Goal: Task Accomplishment & Management: Manage account settings

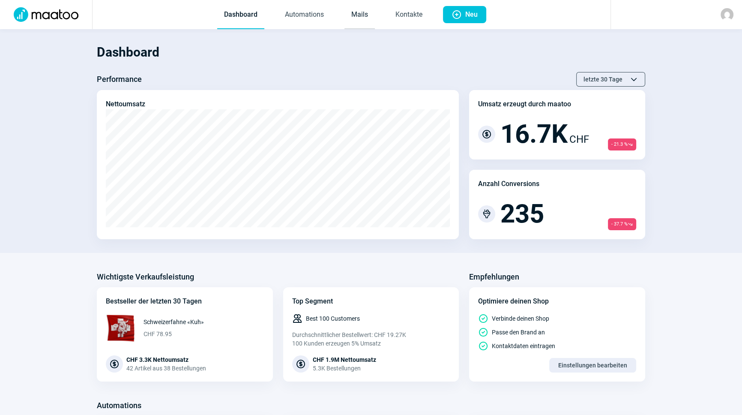
click at [367, 16] on link "Mails" at bounding box center [360, 15] width 30 height 28
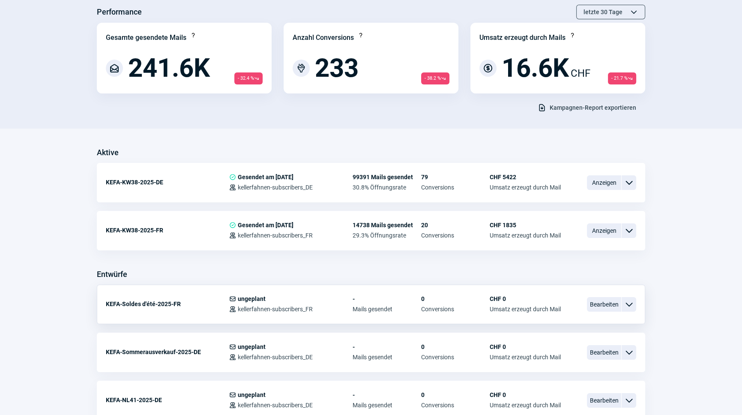
scroll to position [155, 0]
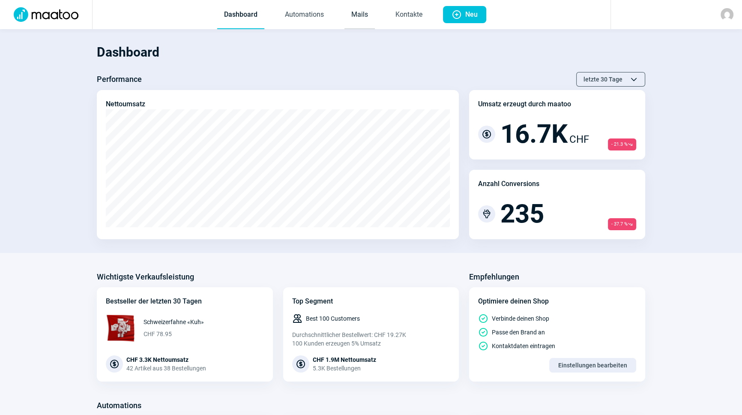
click at [345, 13] on link "Mails" at bounding box center [360, 15] width 30 height 28
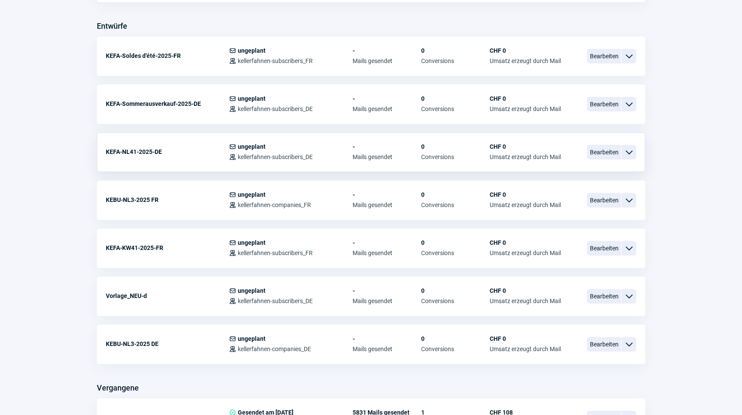
scroll to position [351, 0]
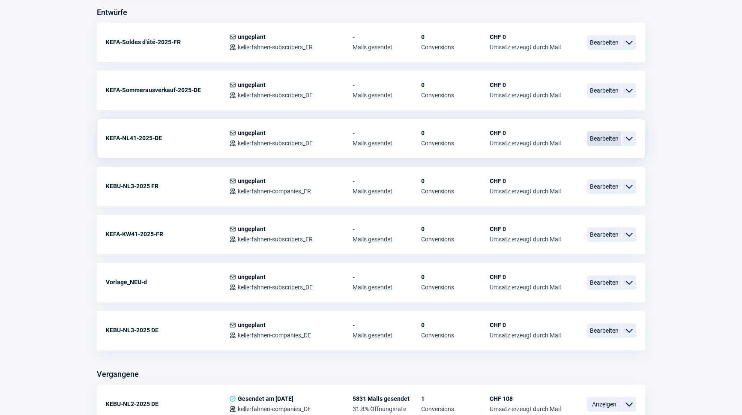
click at [616, 137] on span "Bearbeiten" at bounding box center [604, 138] width 34 height 15
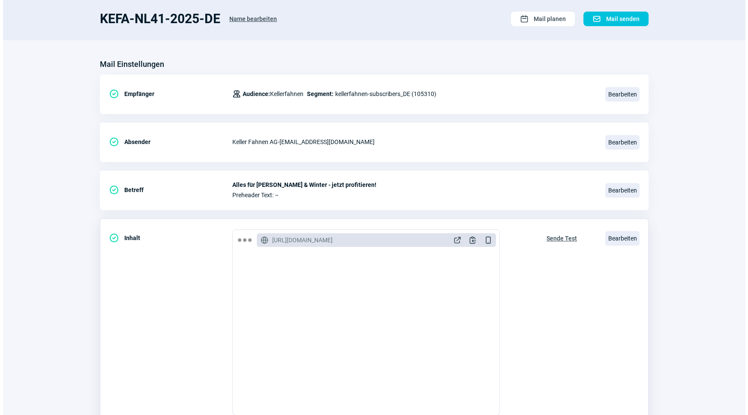
scroll to position [117, 0]
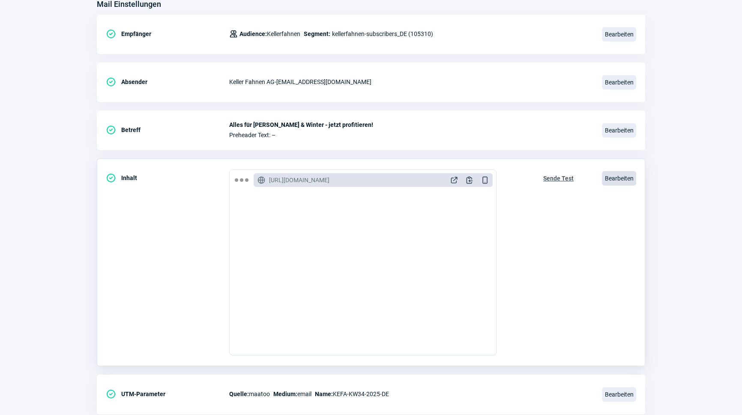
click at [612, 175] on span "Bearbeiten" at bounding box center [619, 178] width 34 height 15
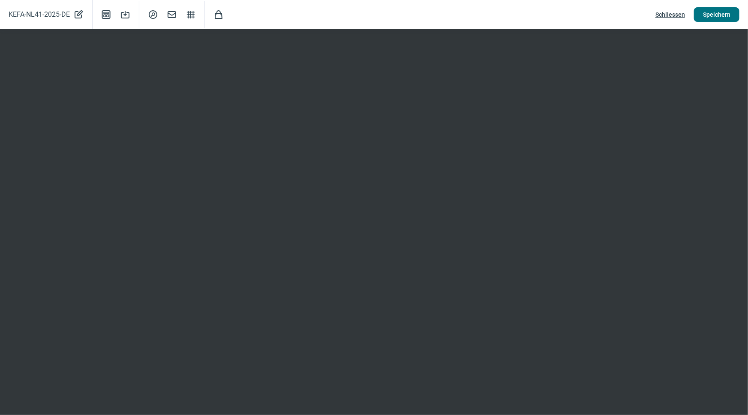
click at [715, 17] on span "Speichern" at bounding box center [716, 15] width 27 height 14
click at [710, 11] on span "Speichern" at bounding box center [716, 15] width 27 height 14
click at [716, 9] on span "Speichern" at bounding box center [716, 15] width 27 height 14
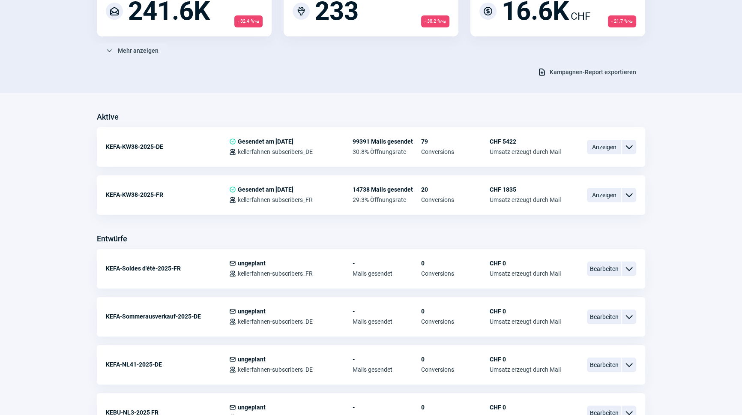
scroll to position [78, 0]
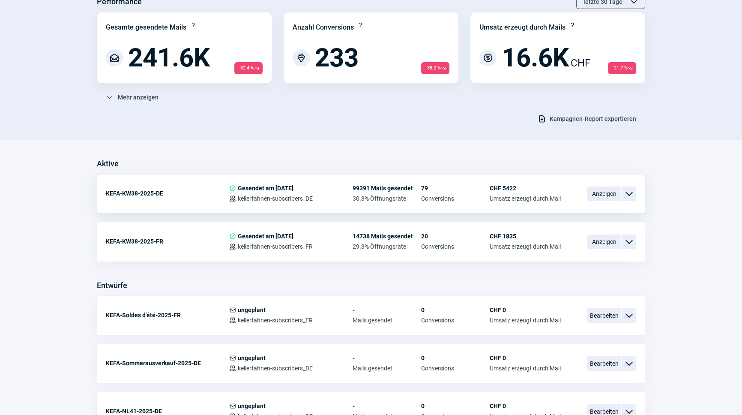
click at [638, 195] on div "KEFA-KW38-2025-DE CheckCircle icon Gesendet am [DATE] Users icon kellerfahnen-s…" at bounding box center [371, 193] width 549 height 39
click at [629, 195] on span "ChevronDown icon" at bounding box center [629, 194] width 10 height 10
click at [582, 207] on div "Vorschau" at bounding box center [584, 209] width 103 height 15
click at [630, 242] on span "ChevronDown icon" at bounding box center [629, 242] width 10 height 10
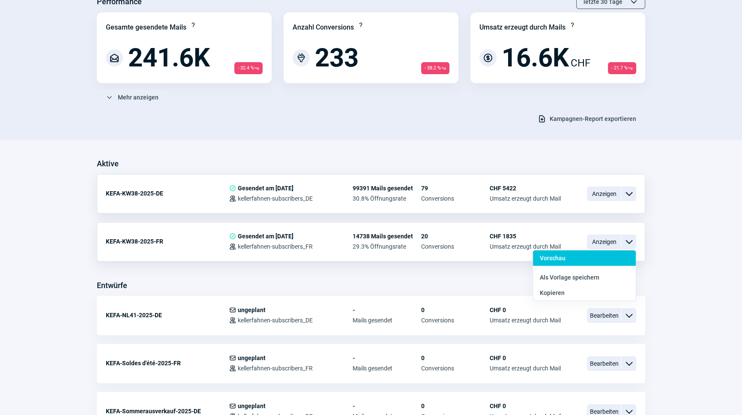
click at [584, 255] on div "Vorschau" at bounding box center [584, 257] width 103 height 15
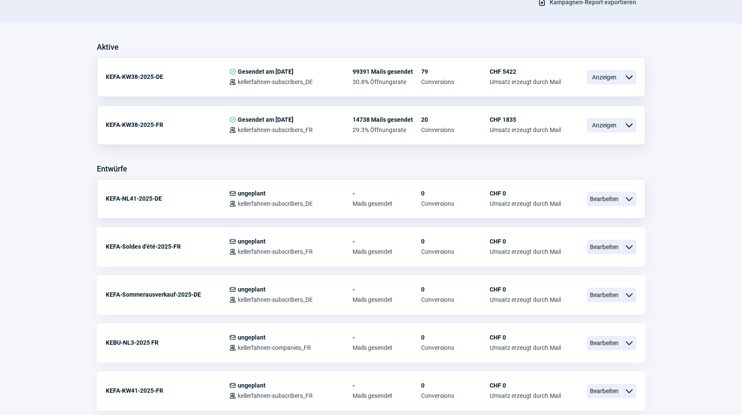
scroll to position [195, 0]
click at [612, 197] on span "Bearbeiten" at bounding box center [604, 198] width 34 height 15
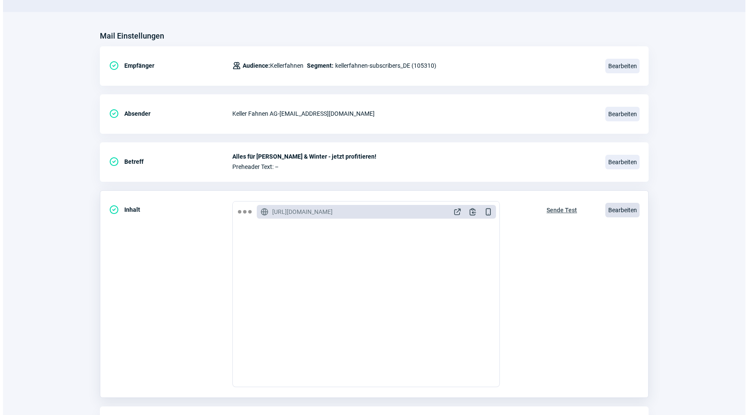
scroll to position [140, 0]
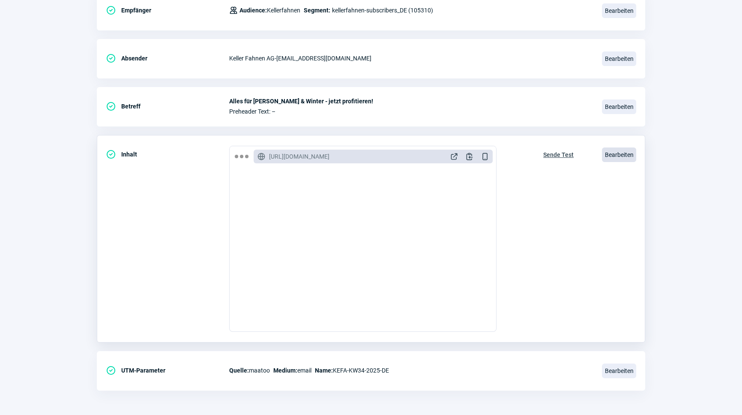
click at [620, 153] on span "Bearbeiten" at bounding box center [619, 154] width 34 height 15
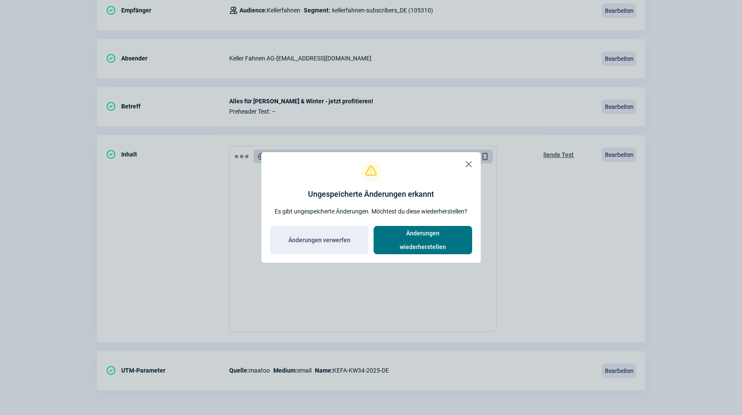
click at [440, 240] on span "Änderungen wiederherstellen" at bounding box center [423, 239] width 81 height 27
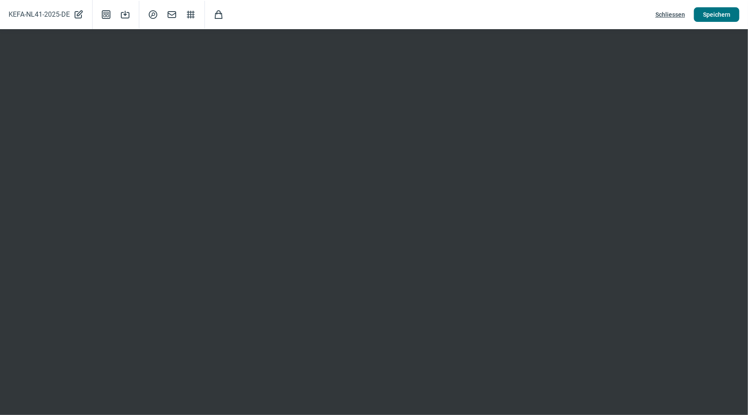
click at [711, 16] on span "Speichern" at bounding box center [716, 15] width 27 height 14
click at [710, 16] on span "Speichern" at bounding box center [716, 15] width 27 height 14
click at [675, 16] on span "Schliessen" at bounding box center [670, 15] width 30 height 14
